Goal: Task Accomplishment & Management: Use online tool/utility

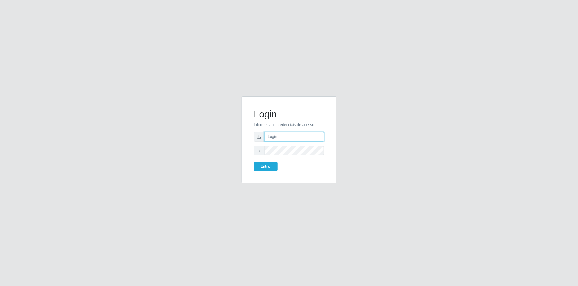
click at [305, 136] on input "text" at bounding box center [294, 136] width 60 height 9
type input "[EMAIL_ADDRESS][PERSON_NAME][DOMAIN_NAME]"
click at [263, 168] on button "Entrar" at bounding box center [266, 166] width 24 height 9
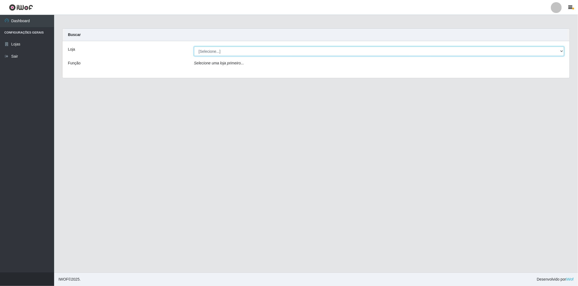
click at [220, 55] on select "[Selecione...] BomQueSó Agreste - Loja 2" at bounding box center [379, 51] width 370 height 9
select select "214"
click at [194, 47] on select "[Selecione...] BomQueSó Agreste - Loja 2" at bounding box center [379, 51] width 370 height 9
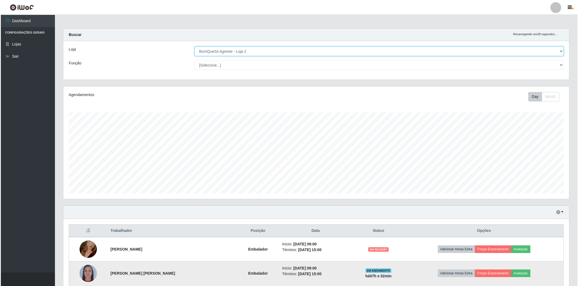
scroll to position [97, 0]
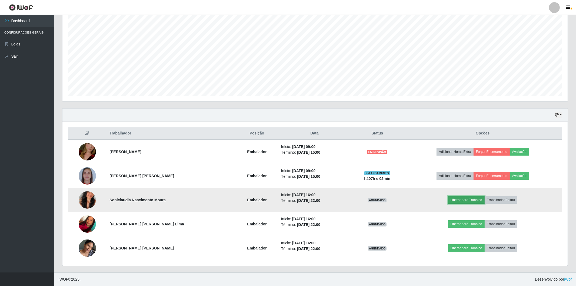
click at [461, 202] on button "Liberar para Trabalho" at bounding box center [466, 200] width 37 height 8
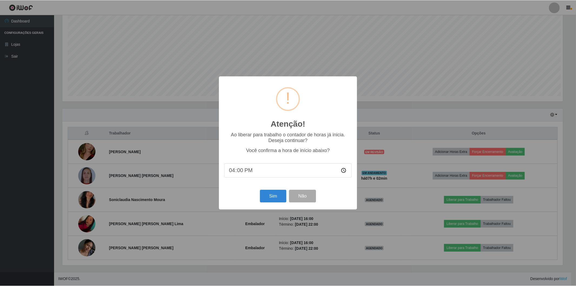
scroll to position [112, 502]
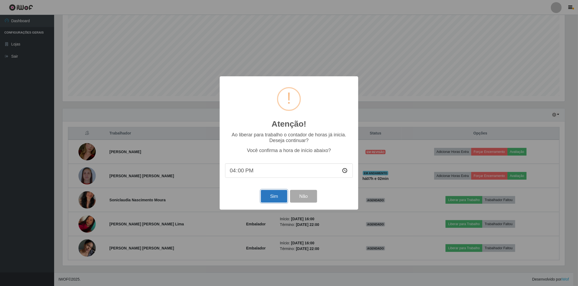
click at [275, 195] on button "Sim" at bounding box center [274, 196] width 26 height 13
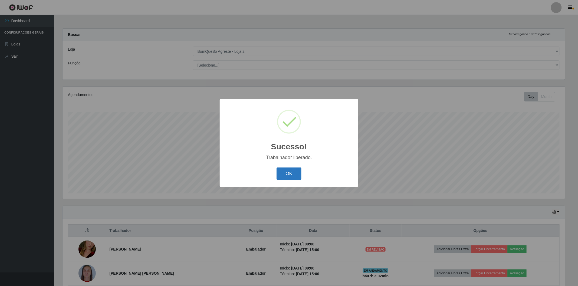
click at [283, 171] on button "OK" at bounding box center [288, 173] width 25 height 13
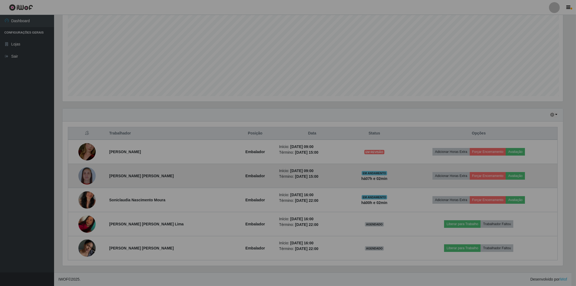
scroll to position [112, 505]
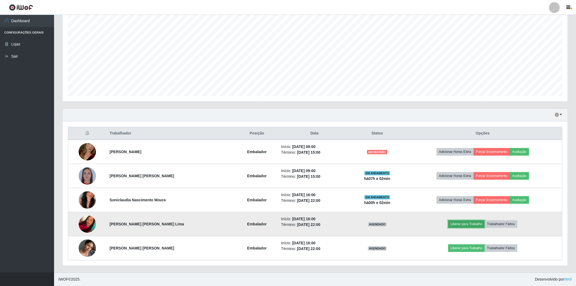
click at [455, 222] on button "Liberar para Trabalho" at bounding box center [466, 224] width 37 height 8
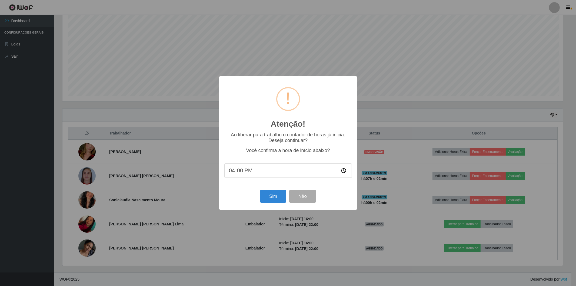
scroll to position [112, 502]
click at [273, 194] on button "Sim" at bounding box center [274, 196] width 26 height 13
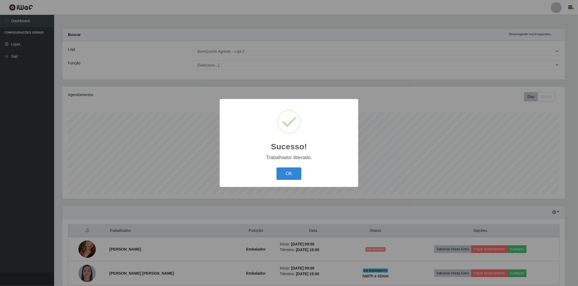
drag, startPoint x: 292, startPoint y: 173, endPoint x: 320, endPoint y: 171, distance: 28.2
click at [292, 173] on button "OK" at bounding box center [288, 173] width 25 height 13
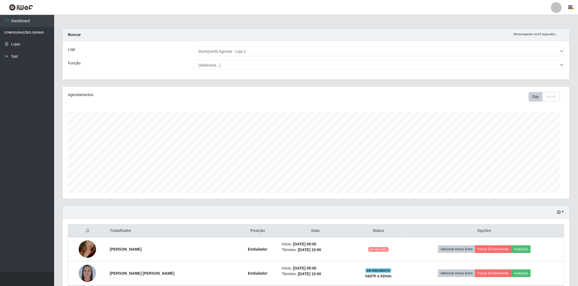
scroll to position [112, 505]
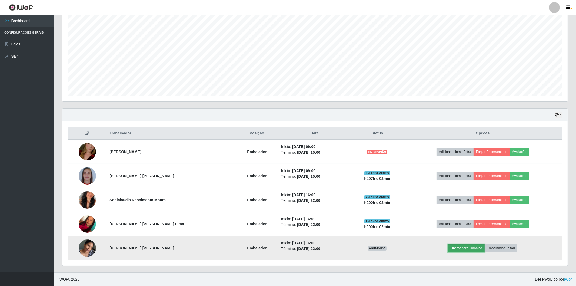
click at [471, 248] on button "Liberar para Trabalho" at bounding box center [466, 248] width 37 height 8
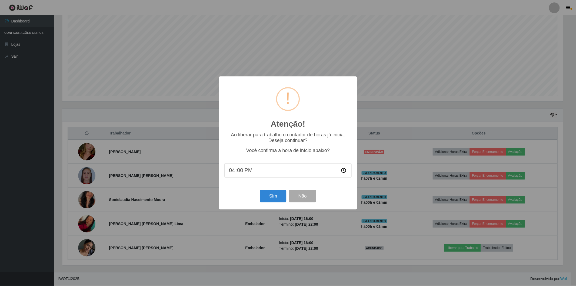
scroll to position [112, 502]
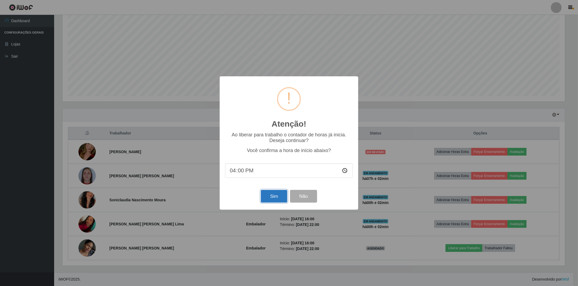
click at [277, 202] on button "Sim" at bounding box center [274, 196] width 26 height 13
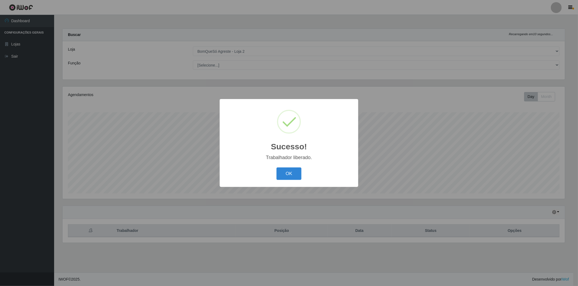
scroll to position [0, 0]
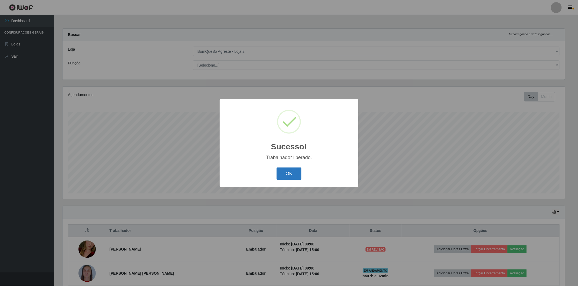
drag, startPoint x: 291, startPoint y: 171, endPoint x: 296, endPoint y: 173, distance: 5.2
click at [290, 173] on button "OK" at bounding box center [288, 173] width 25 height 13
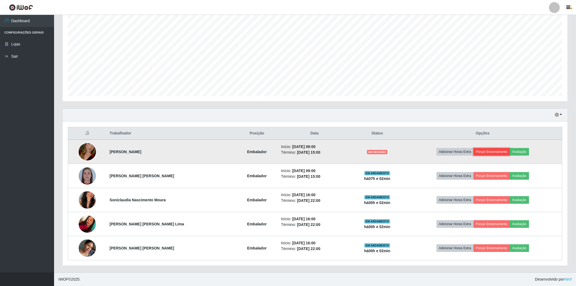
drag, startPoint x: 488, startPoint y: 151, endPoint x: 486, endPoint y: 152, distance: 2.8
click at [486, 152] on button "Forçar Encerramento" at bounding box center [492, 152] width 36 height 8
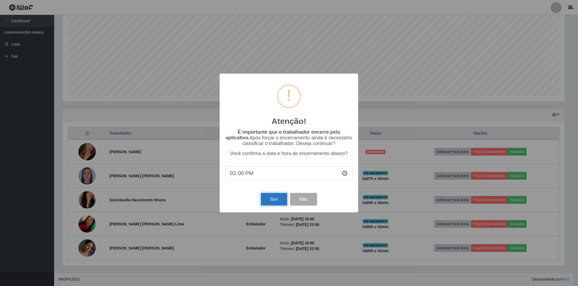
click at [273, 202] on button "Sim" at bounding box center [274, 199] width 26 height 13
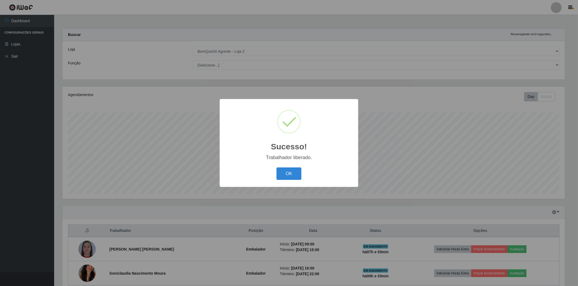
drag, startPoint x: 286, startPoint y: 174, endPoint x: 349, endPoint y: 206, distance: 70.9
click at [286, 174] on button "OK" at bounding box center [288, 173] width 25 height 13
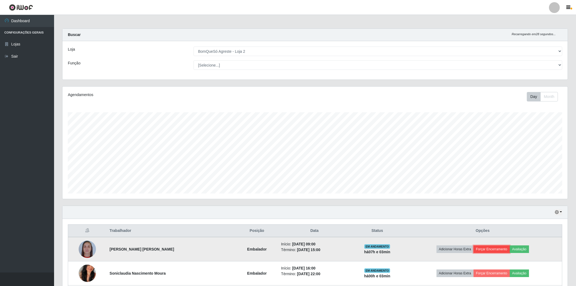
click at [495, 251] on button "Forçar Encerramento" at bounding box center [492, 249] width 36 height 8
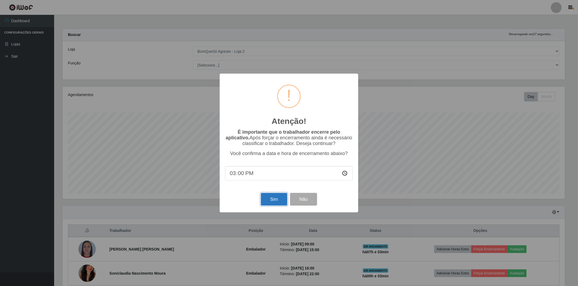
click at [282, 196] on button "Sim" at bounding box center [274, 199] width 26 height 13
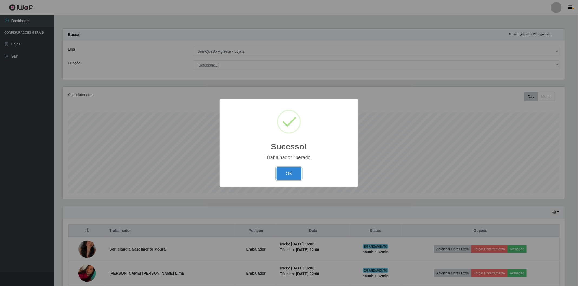
drag, startPoint x: 298, startPoint y: 175, endPoint x: 273, endPoint y: 172, distance: 25.1
click at [297, 175] on button "OK" at bounding box center [288, 173] width 25 height 13
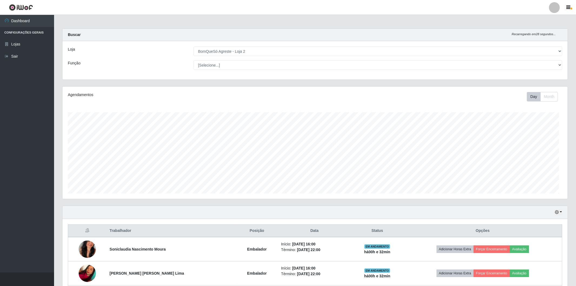
scroll to position [112, 505]
click at [152, 236] on th "Trabalhador" at bounding box center [171, 230] width 130 height 13
